Goal: Task Accomplishment & Management: Use online tool/utility

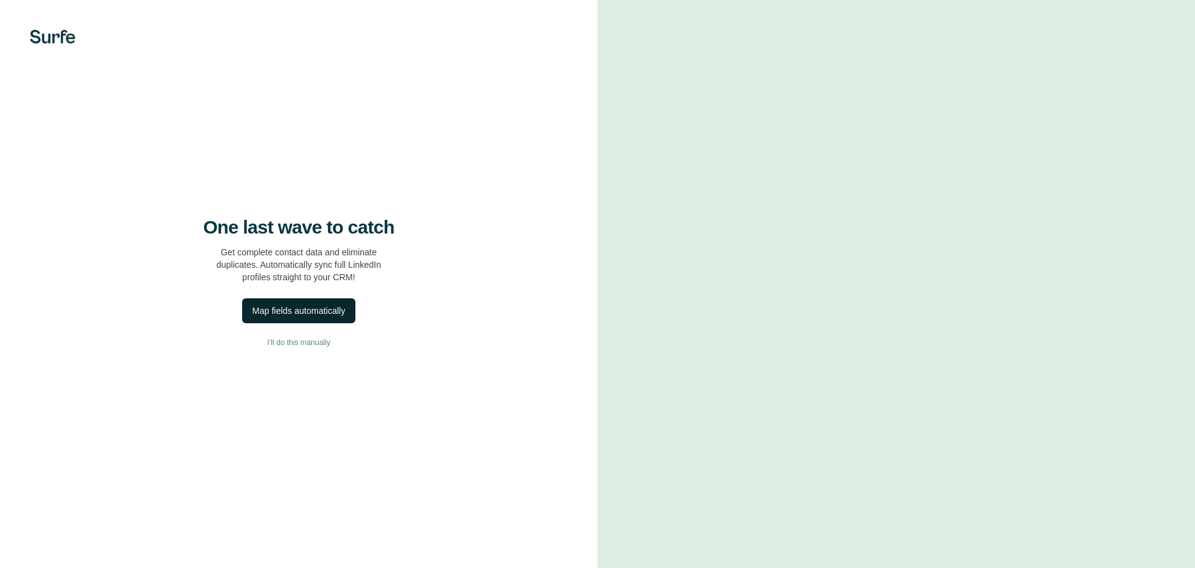
click at [296, 311] on div "Map fields automatically" at bounding box center [298, 310] width 93 height 12
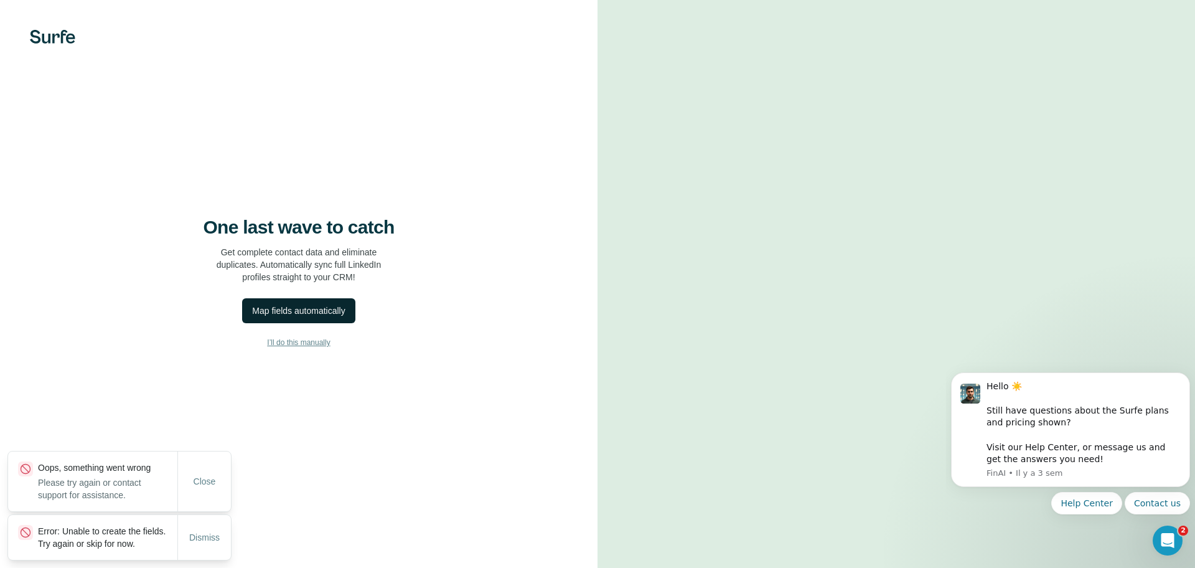
click at [303, 343] on span "I’ll do this manually" at bounding box center [298, 342] width 63 height 11
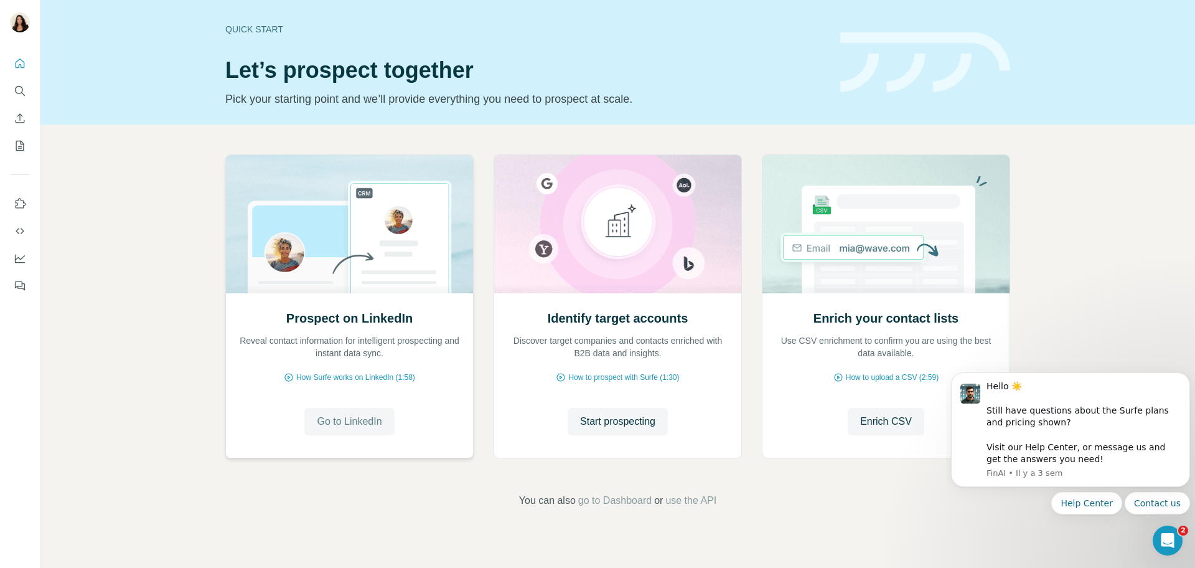
click at [356, 418] on span "Go to LinkedIn" at bounding box center [349, 421] width 65 height 15
